Goal: Find specific page/section: Find specific page/section

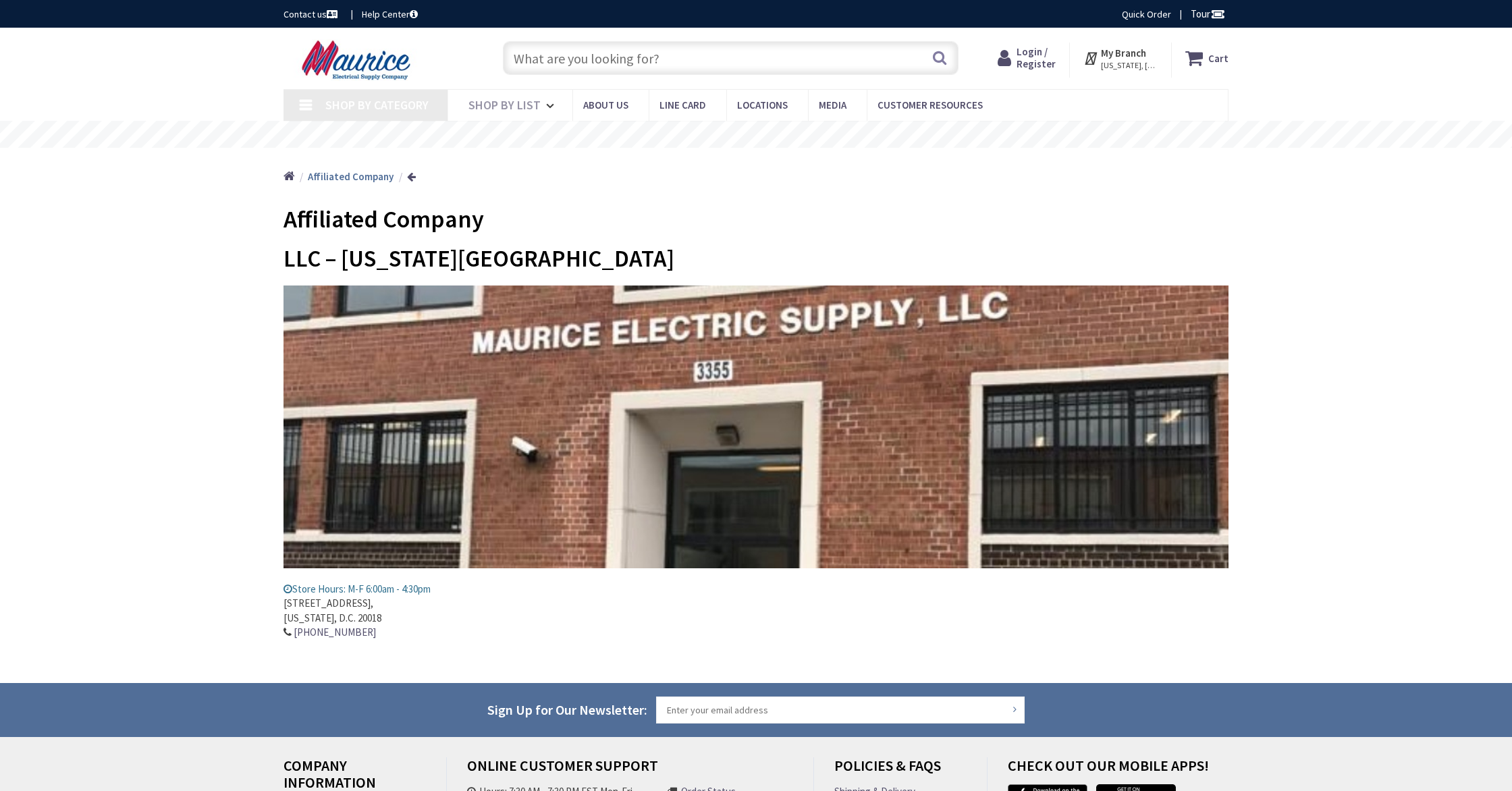
type input "[PERSON_NAME] “[PERSON_NAME]” [PERSON_NAME][GEOGRAPHIC_DATA], [STREET_ADDRESS][…"
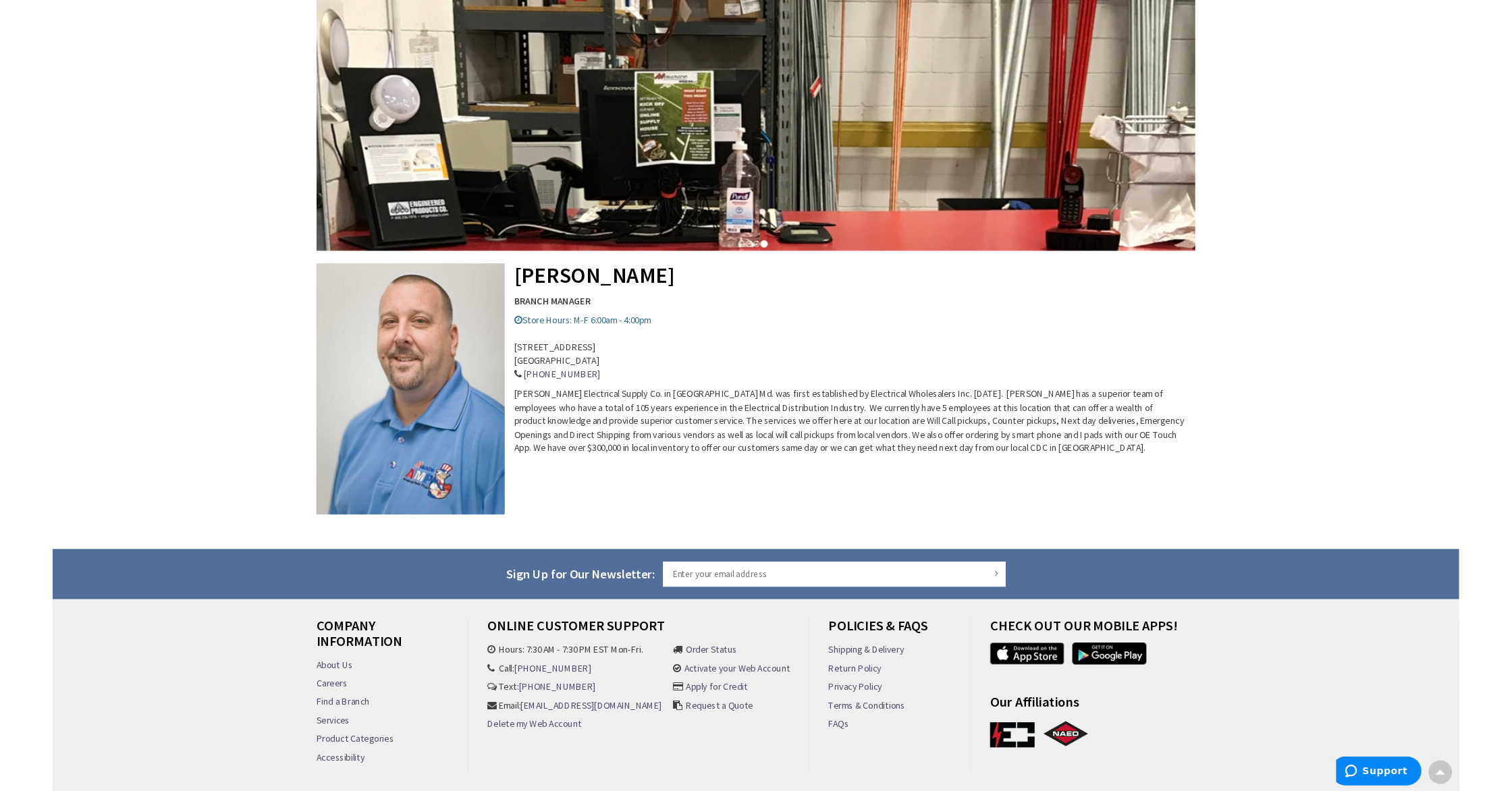
scroll to position [259, 0]
